Goal: Find specific page/section: Find specific page/section

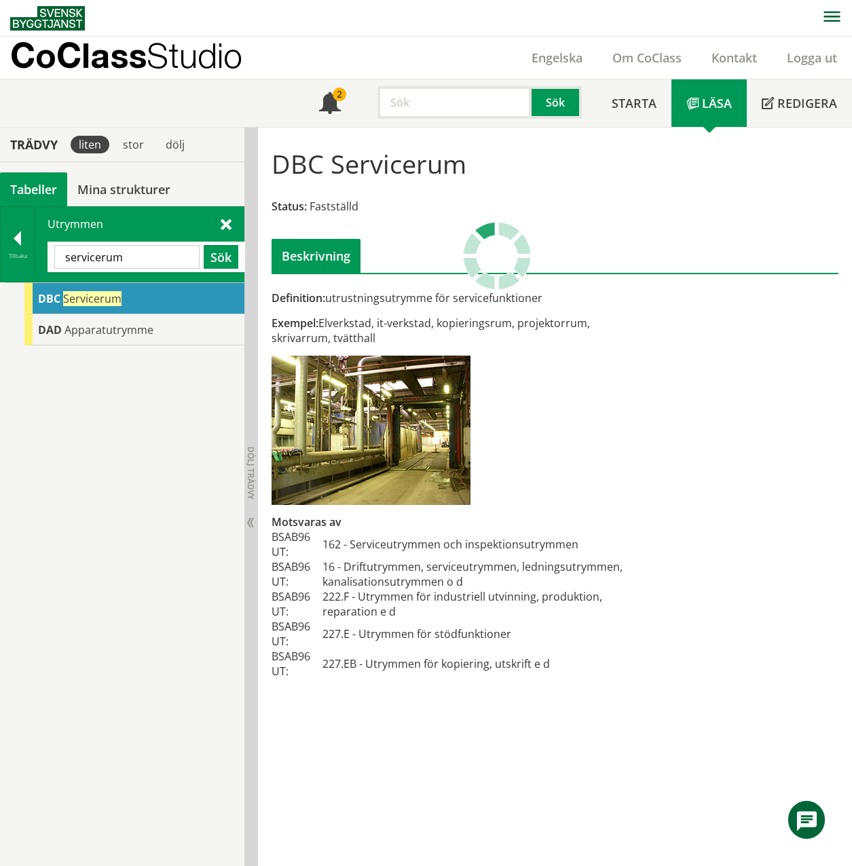
scroll to position [1, 0]
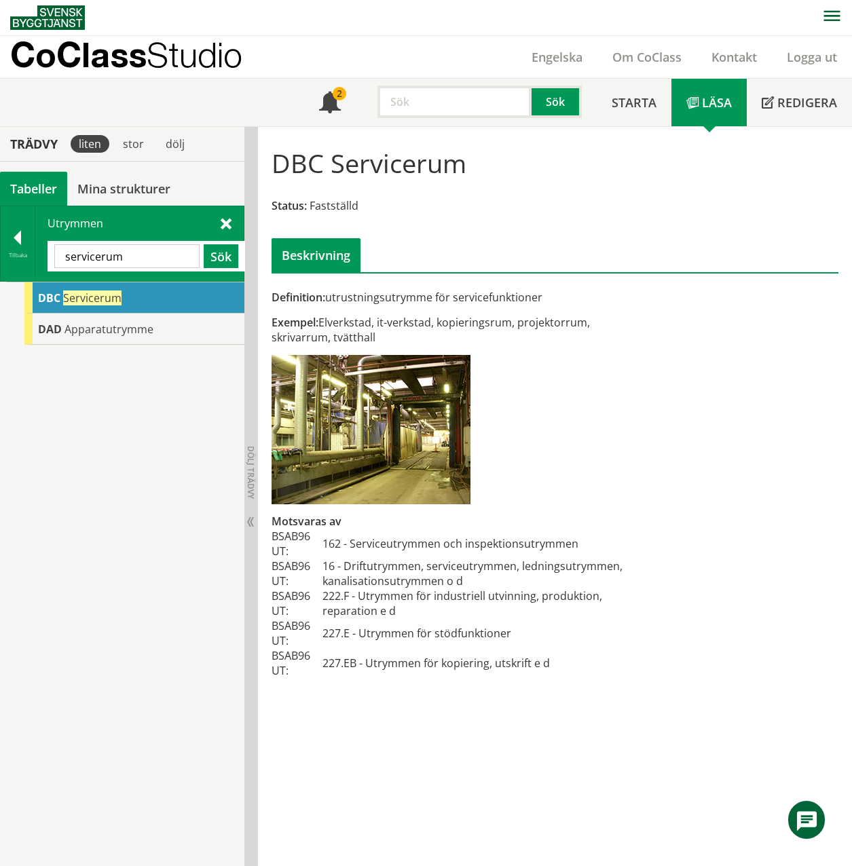
drag, startPoint x: 0, startPoint y: 0, endPoint x: 162, endPoint y: 263, distance: 308.7
click at [162, 263] on input "servicerum" at bounding box center [126, 256] width 145 height 24
drag, startPoint x: 162, startPoint y: 263, endPoint x: 45, endPoint y: 252, distance: 117.9
click at [45, 252] on div "Utrymmen servicerum Sök" at bounding box center [139, 243] width 208 height 75
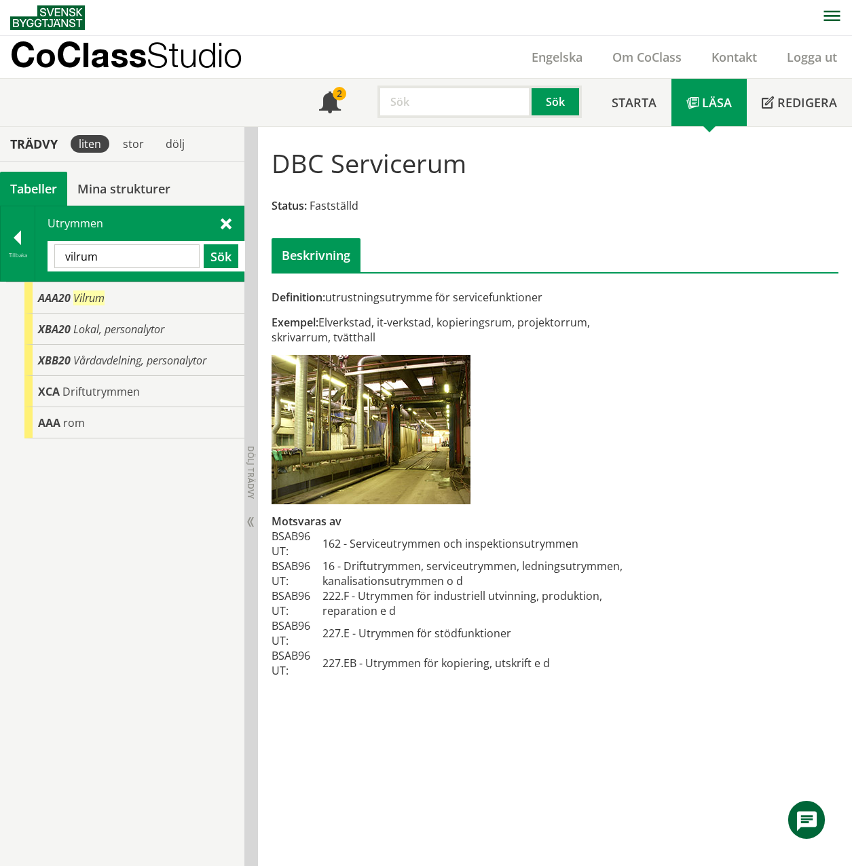
drag, startPoint x: 105, startPoint y: 259, endPoint x: 43, endPoint y: 259, distance: 61.8
click at [43, 259] on div "Utrymmen [GEOGRAPHIC_DATA] Sök" at bounding box center [139, 243] width 208 height 75
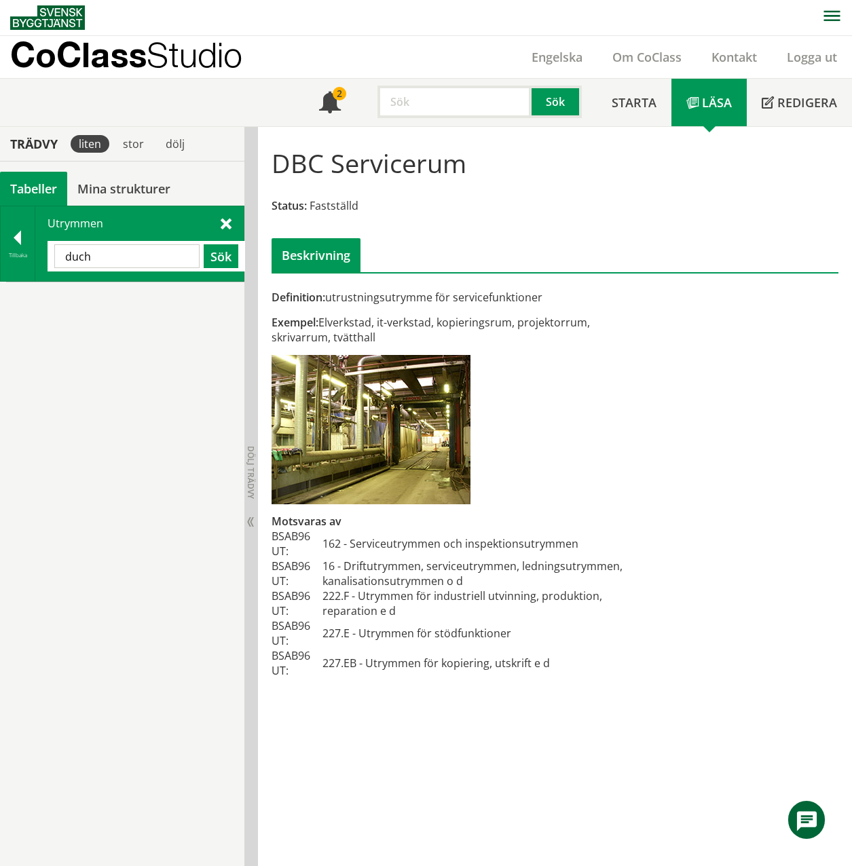
click at [78, 255] on input "duch" at bounding box center [126, 256] width 145 height 24
click at [231, 263] on button "Sök" at bounding box center [221, 256] width 35 height 24
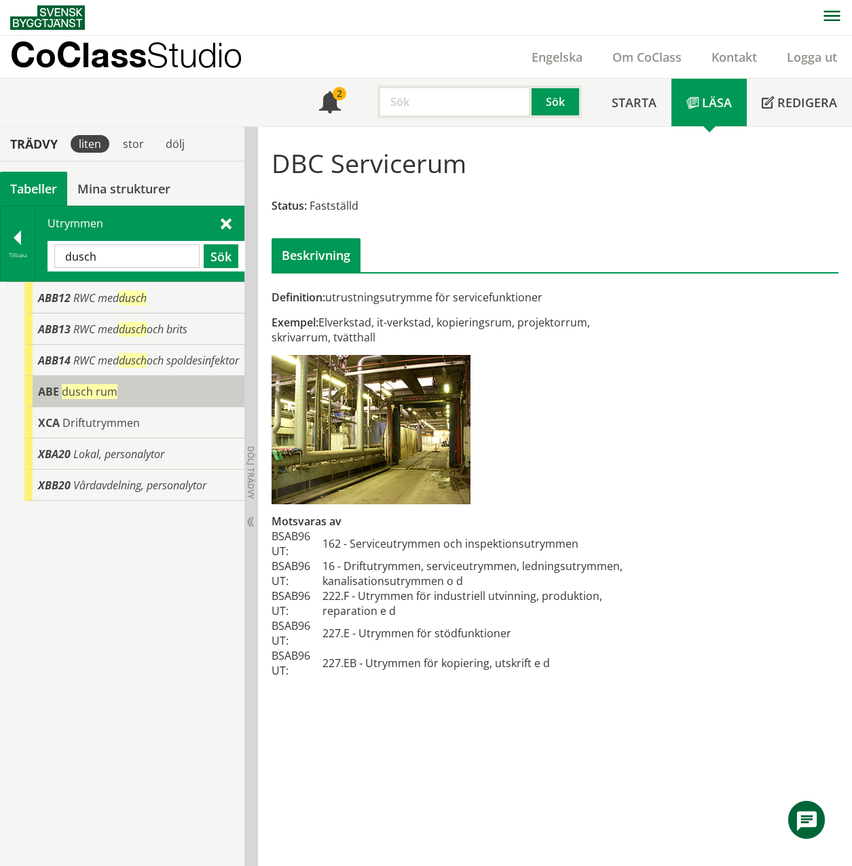
click at [56, 399] on span "ABE" at bounding box center [48, 391] width 21 height 15
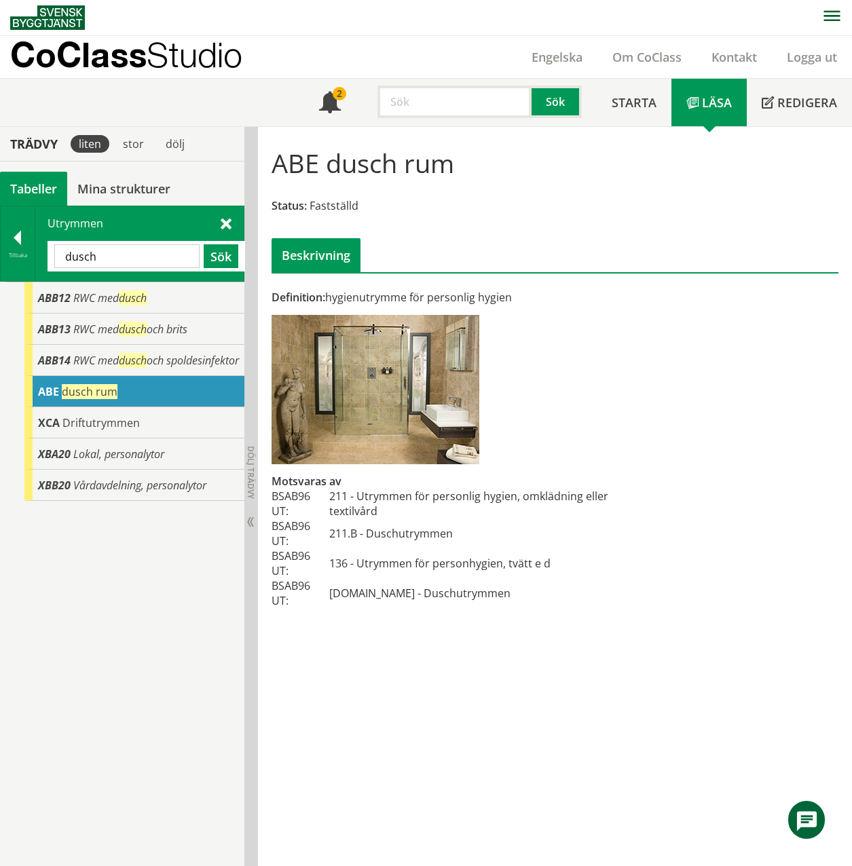
drag, startPoint x: 97, startPoint y: 261, endPoint x: 66, endPoint y: 261, distance: 31.2
click at [66, 261] on input "dusch" at bounding box center [126, 256] width 145 height 24
click at [226, 256] on button "Sök" at bounding box center [221, 256] width 35 height 24
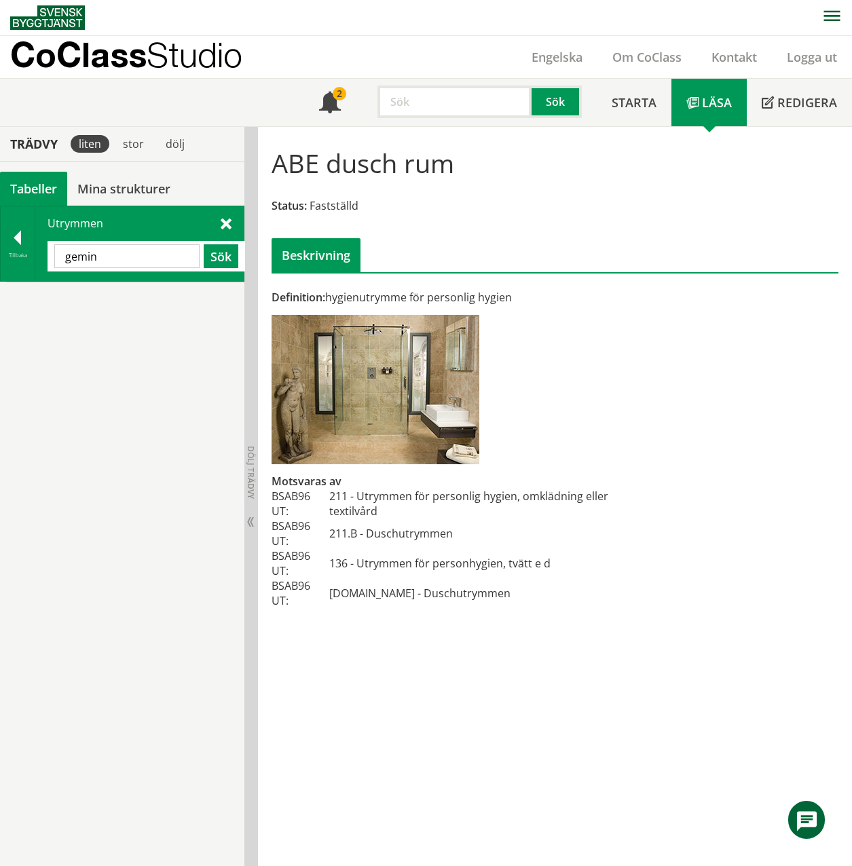
click at [124, 259] on input "gemin" at bounding box center [126, 256] width 145 height 24
type input "gemensamma"
click at [224, 253] on button "Sök" at bounding box center [221, 256] width 35 height 24
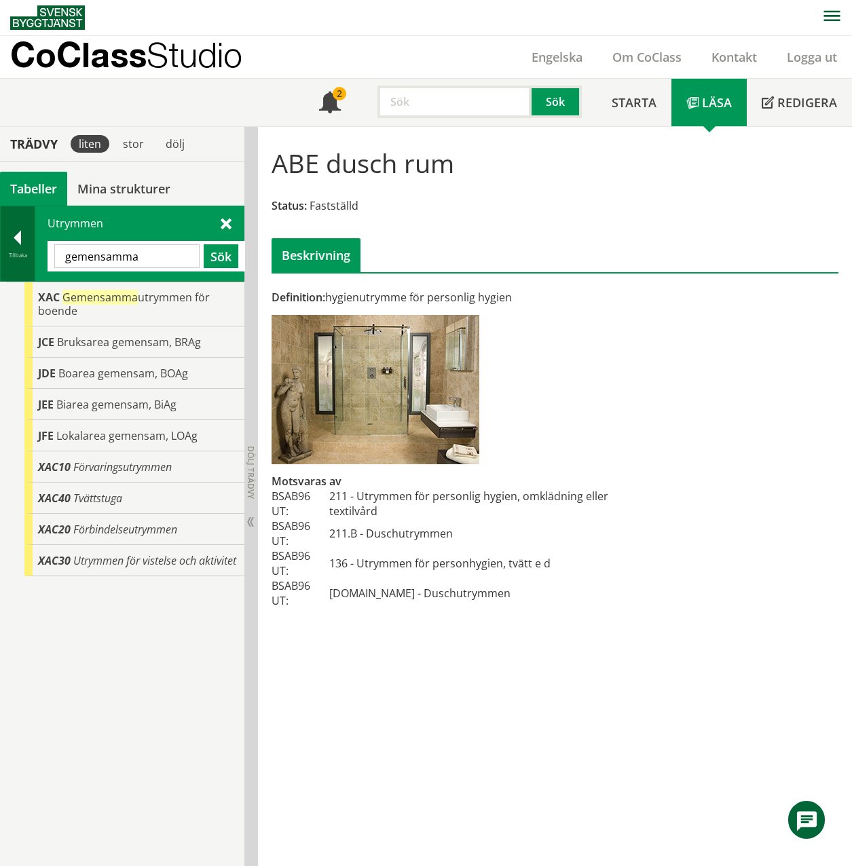
click at [15, 246] on div at bounding box center [18, 240] width 34 height 19
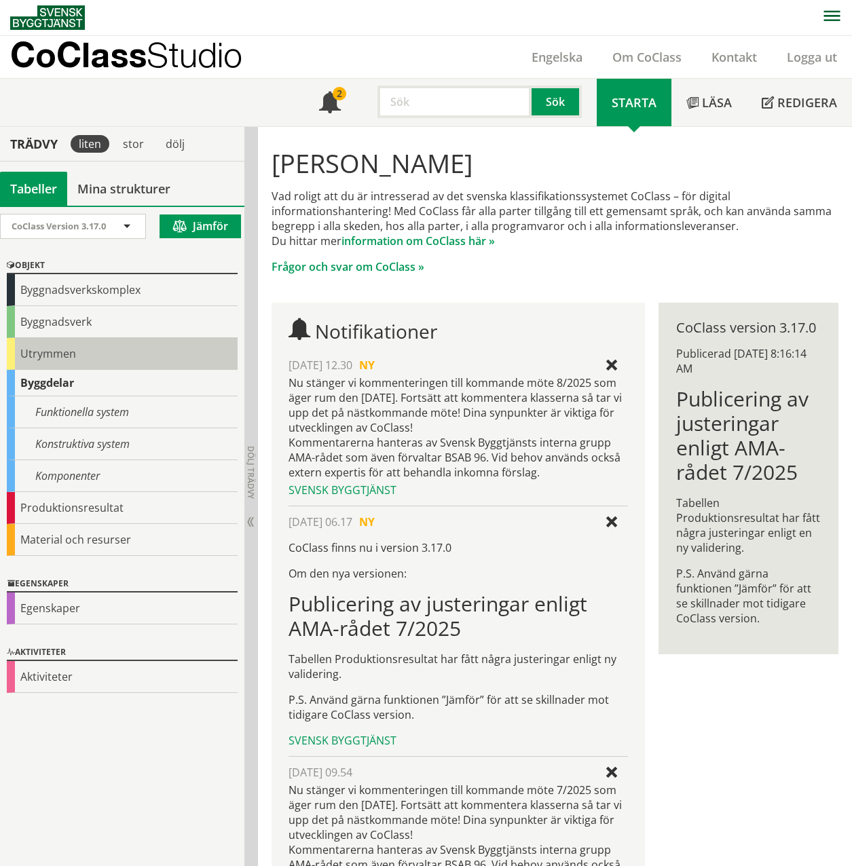
click at [35, 357] on div "Utrymmen" at bounding box center [122, 354] width 231 height 32
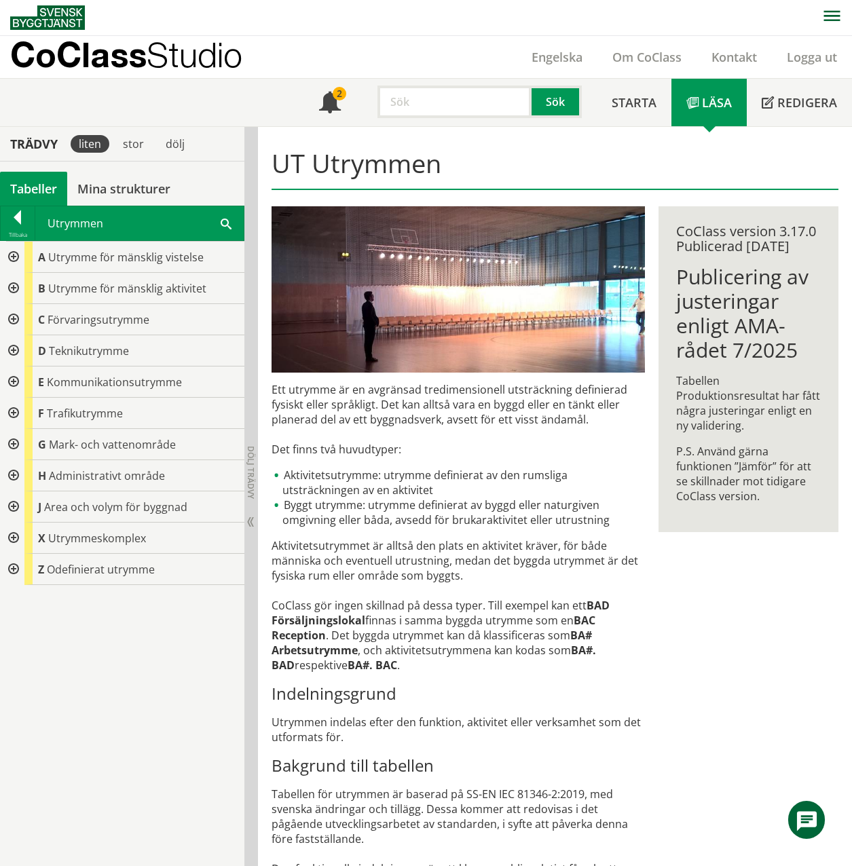
click at [11, 288] on div at bounding box center [12, 288] width 24 height 31
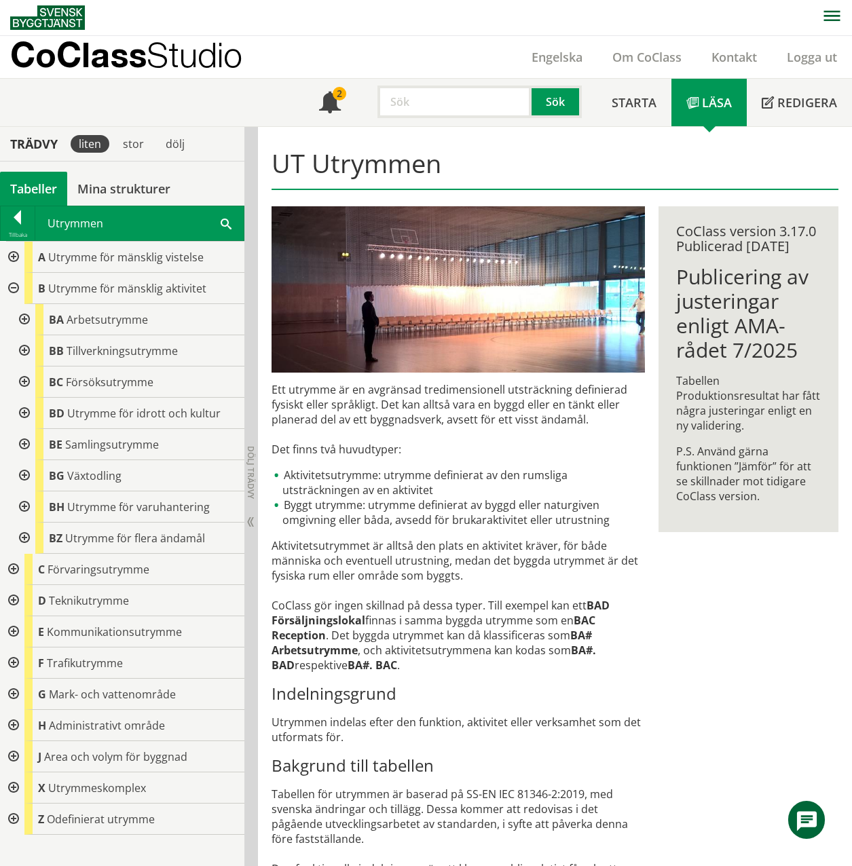
click at [7, 257] on div at bounding box center [12, 257] width 24 height 31
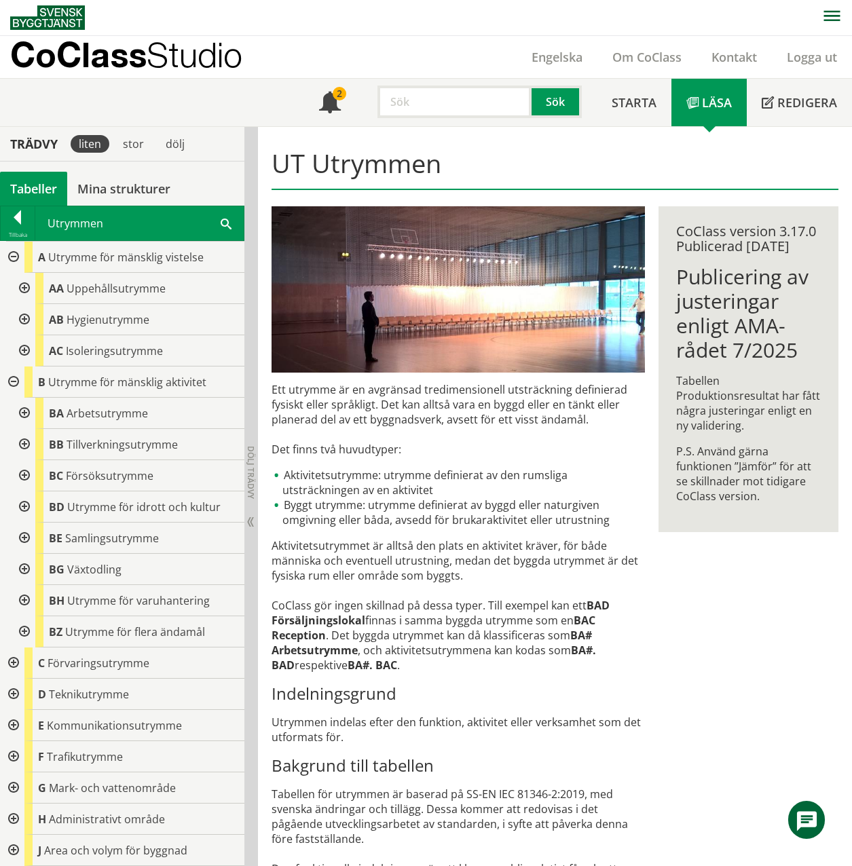
click at [19, 287] on div at bounding box center [23, 288] width 24 height 31
